Goal: Download file/media

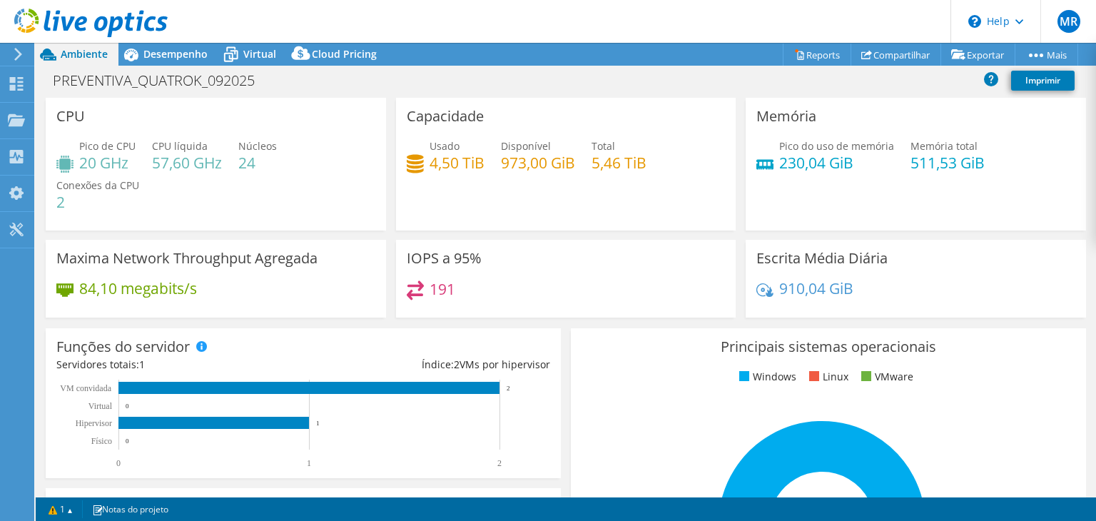
select select "SouthAmerica"
select select "USD"
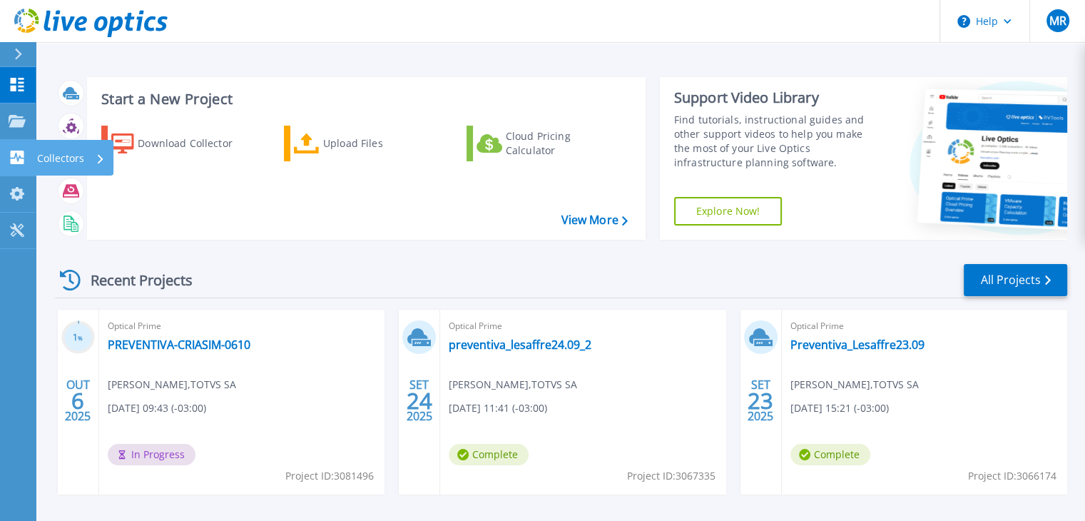
click at [50, 151] on p "Collectors" at bounding box center [60, 158] width 47 height 37
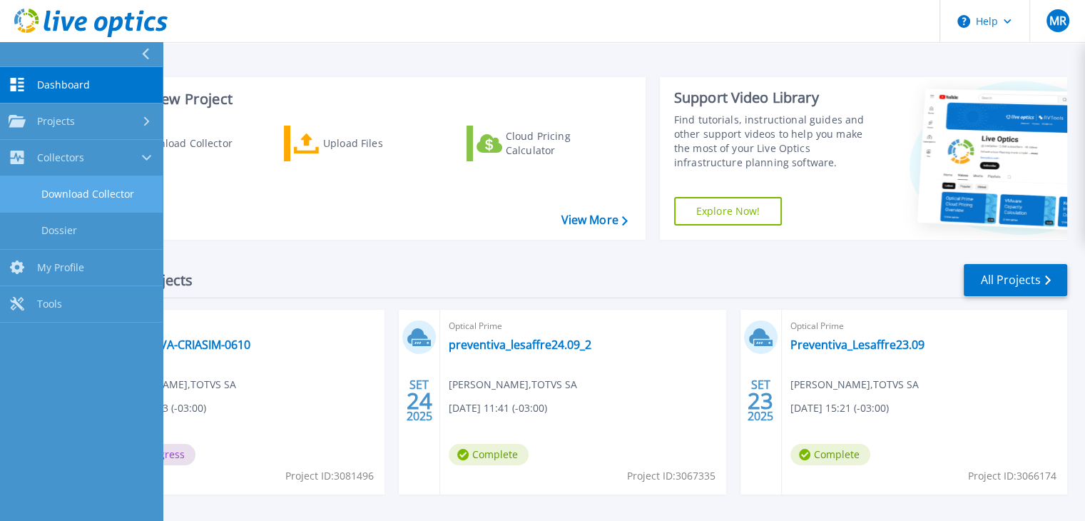
click at [116, 196] on link "Download Collector" at bounding box center [81, 194] width 163 height 36
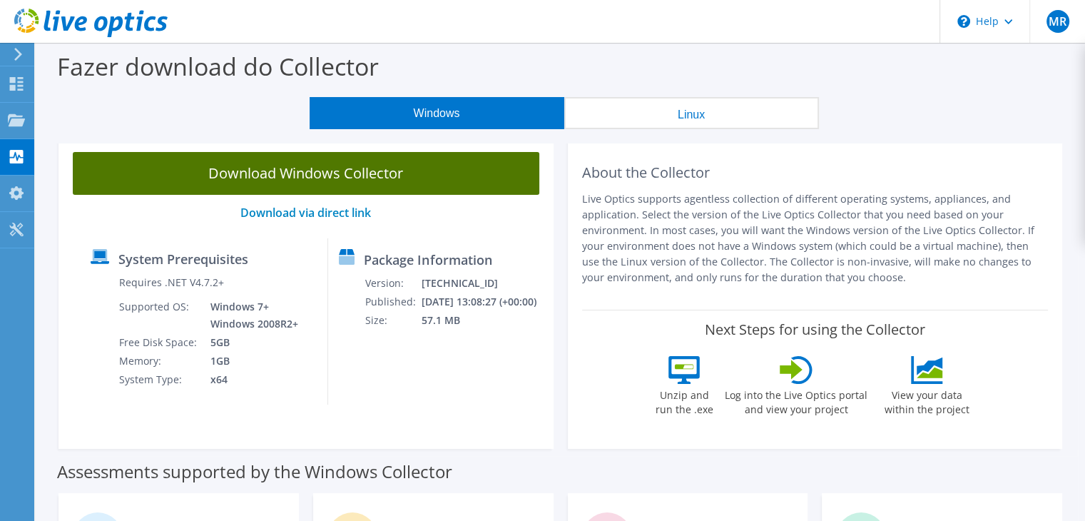
click at [388, 181] on link "Download Windows Collector" at bounding box center [306, 173] width 467 height 43
